Goal: Complete application form

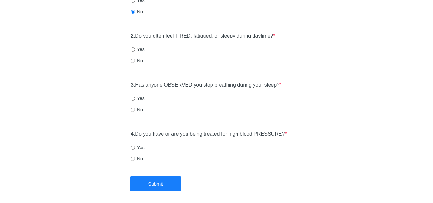
scroll to position [85, 0]
click at [133, 109] on input "No" at bounding box center [133, 109] width 4 height 4
radio input "true"
click at [134, 50] on input "Yes" at bounding box center [133, 49] width 4 height 4
radio input "true"
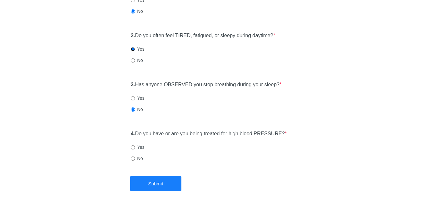
scroll to position [112, 0]
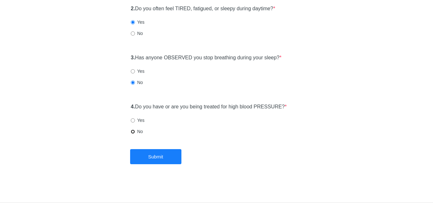
click at [133, 131] on input "No" at bounding box center [133, 131] width 4 height 4
radio input "true"
click at [150, 150] on button "Submit" at bounding box center [155, 156] width 51 height 15
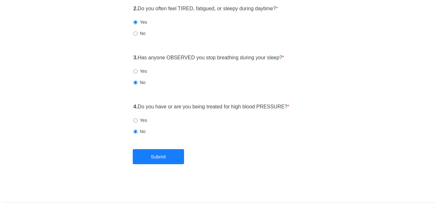
scroll to position [0, 0]
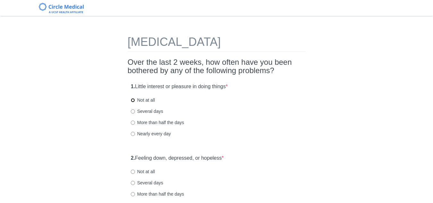
click at [132, 100] on input "Not at all" at bounding box center [133, 100] width 4 height 4
radio input "true"
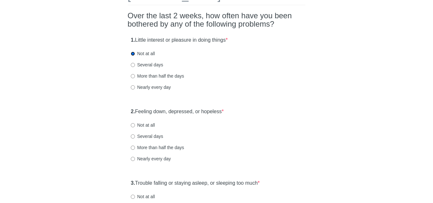
scroll to position [48, 0]
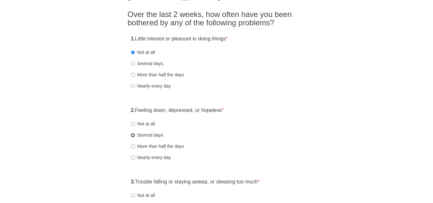
click at [132, 133] on input "Several days" at bounding box center [133, 135] width 4 height 4
radio input "true"
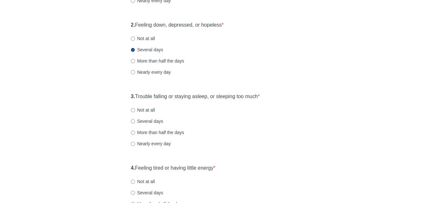
scroll to position [133, 0]
click at [133, 121] on input "Several days" at bounding box center [133, 121] width 4 height 4
radio input "true"
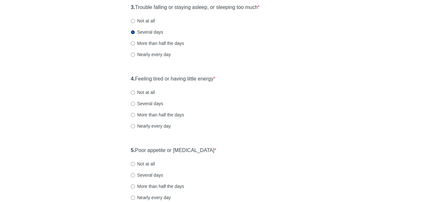
scroll to position [223, 0]
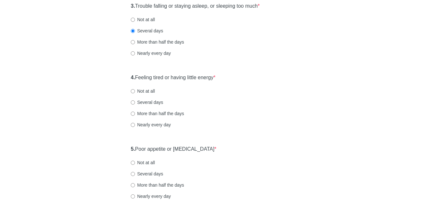
click at [135, 114] on label "More than half the days" at bounding box center [157, 113] width 53 height 6
click at [135, 114] on input "More than half the days" at bounding box center [133, 114] width 4 height 4
radio input "true"
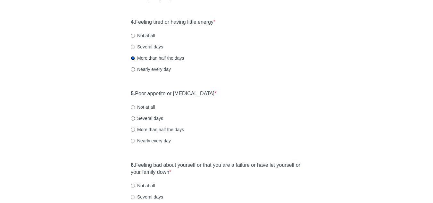
scroll to position [279, 0]
click at [132, 130] on input "More than half the days" at bounding box center [133, 129] width 4 height 4
radio input "true"
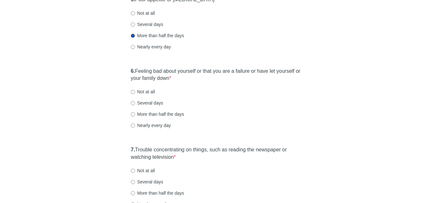
scroll to position [375, 0]
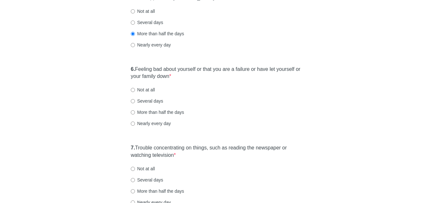
click at [135, 104] on label "Several days" at bounding box center [147, 101] width 32 height 6
click at [135, 103] on input "Several days" at bounding box center [133, 101] width 4 height 4
radio input "true"
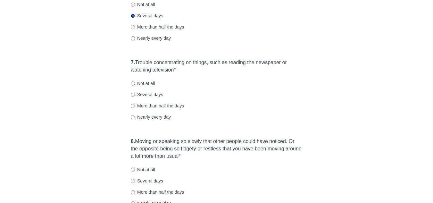
scroll to position [461, 0]
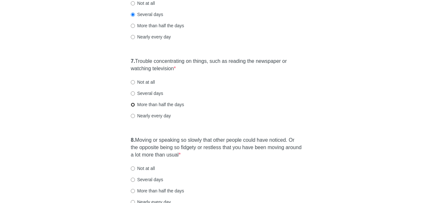
click at [135, 105] on input "More than half the days" at bounding box center [133, 105] width 4 height 4
radio input "true"
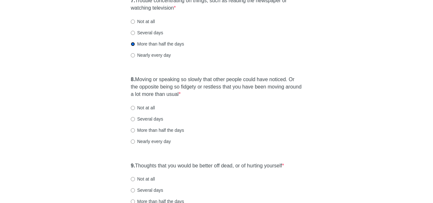
scroll to position [522, 0]
click at [134, 107] on input "Not at all" at bounding box center [133, 107] width 4 height 4
radio input "true"
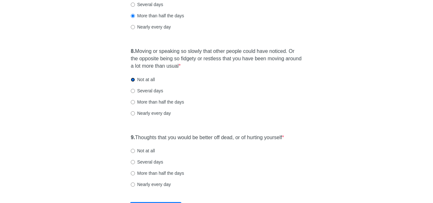
scroll to position [551, 0]
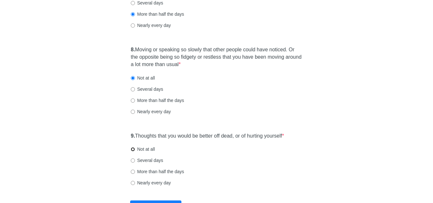
click at [133, 149] on input "Not at all" at bounding box center [133, 149] width 4 height 4
radio input "true"
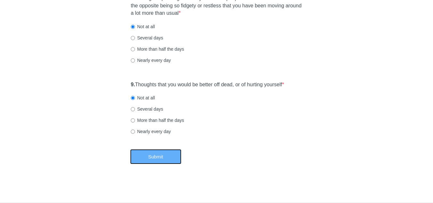
click at [162, 154] on button "Submit" at bounding box center [155, 156] width 51 height 15
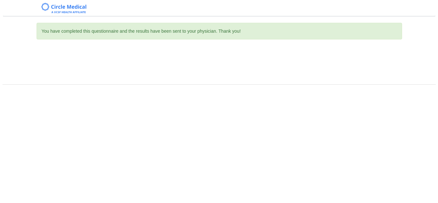
scroll to position [0, 0]
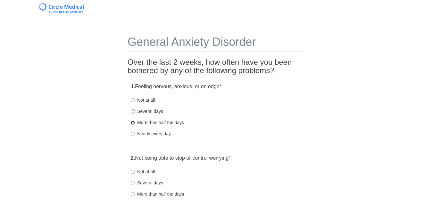
click at [134, 123] on input "More than half the days" at bounding box center [133, 122] width 4 height 4
radio input "true"
click at [133, 134] on input "Nearly every day" at bounding box center [133, 134] width 4 height 4
radio input "true"
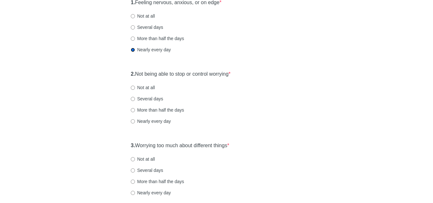
scroll to position [84, 0]
click at [132, 123] on input "Nearly every day" at bounding box center [133, 121] width 4 height 4
radio input "true"
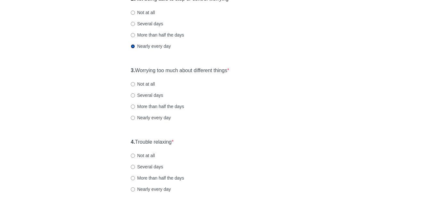
scroll to position [159, 0]
click at [132, 117] on input "Nearly every day" at bounding box center [133, 117] width 4 height 4
radio input "true"
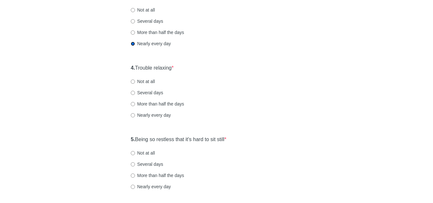
scroll to position [255, 0]
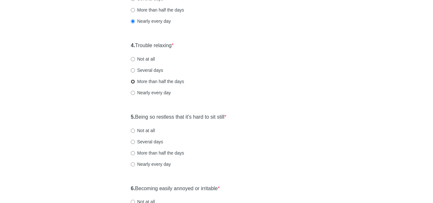
click at [133, 83] on input "More than half the days" at bounding box center [133, 81] width 4 height 4
radio input "true"
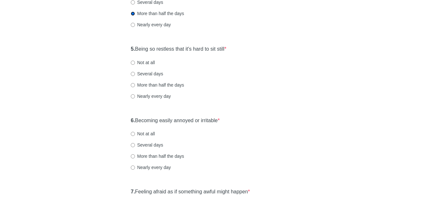
scroll to position [324, 0]
click at [134, 84] on input "More than half the days" at bounding box center [133, 85] width 4 height 4
radio input "true"
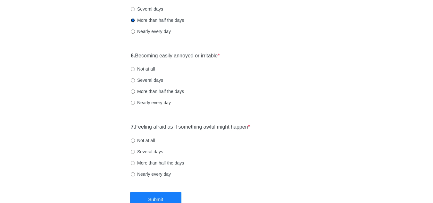
scroll to position [388, 0]
click at [134, 81] on input "Several days" at bounding box center [133, 80] width 4 height 4
radio input "true"
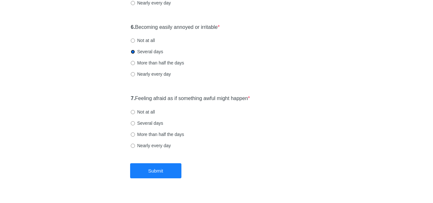
scroll to position [431, 0]
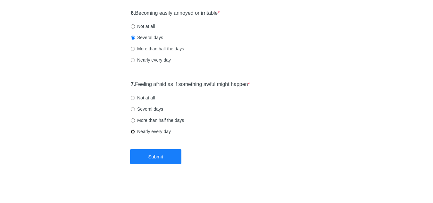
click at [132, 131] on input "Nearly every day" at bounding box center [133, 131] width 4 height 4
radio input "true"
click at [160, 159] on button "Submit" at bounding box center [155, 156] width 51 height 15
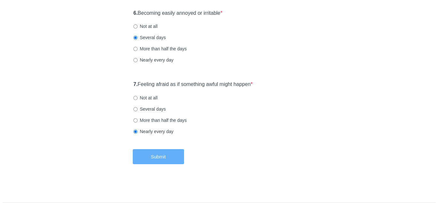
scroll to position [0, 0]
